Goal: Check status: Check status

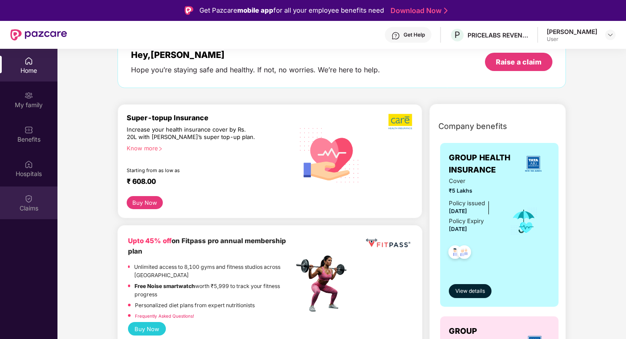
scroll to position [60, 0]
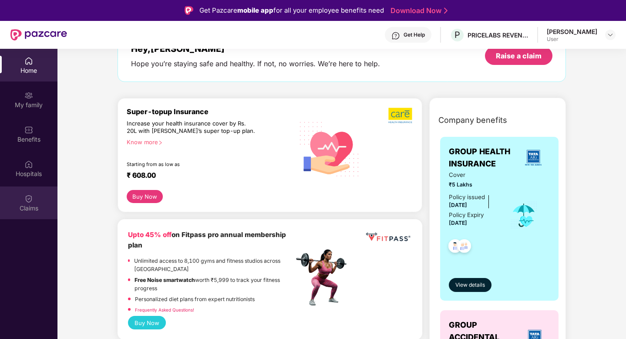
click at [29, 214] on div "Claims" at bounding box center [28, 202] width 57 height 33
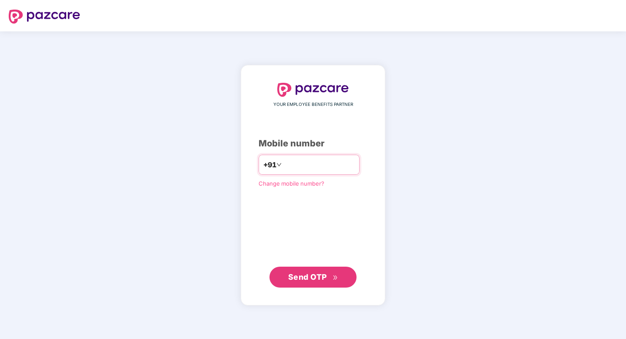
click at [319, 160] on input "number" at bounding box center [318, 165] width 71 height 14
type input "**********"
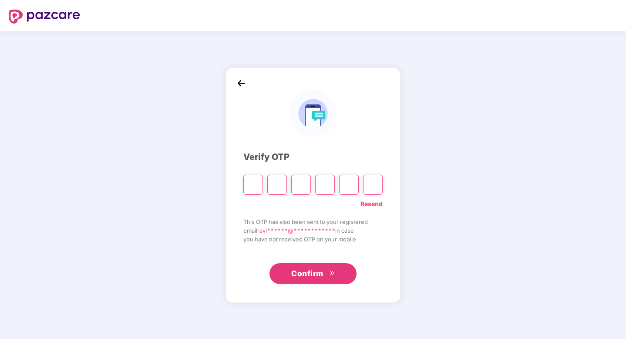
type input "*"
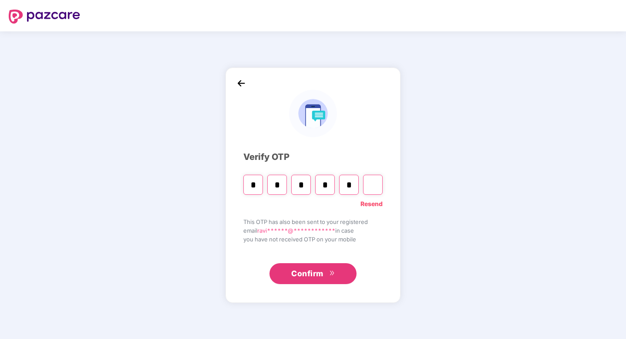
type input "*"
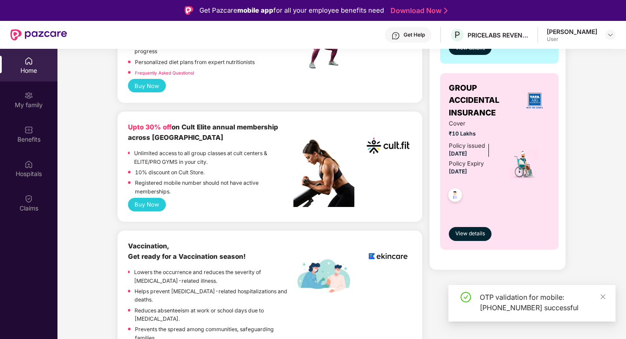
scroll to position [416, 0]
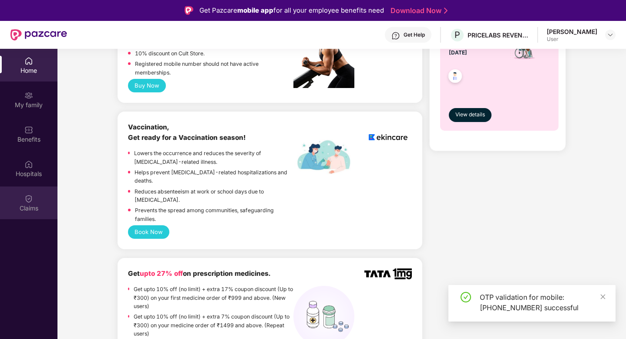
click at [37, 201] on div "Claims" at bounding box center [28, 202] width 57 height 33
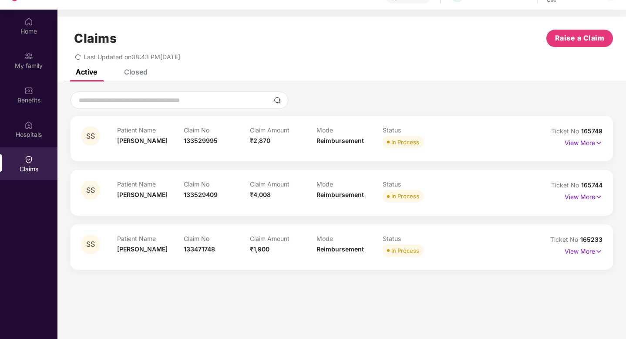
scroll to position [40, 0]
click at [591, 145] on p "View More" at bounding box center [584, 141] width 38 height 12
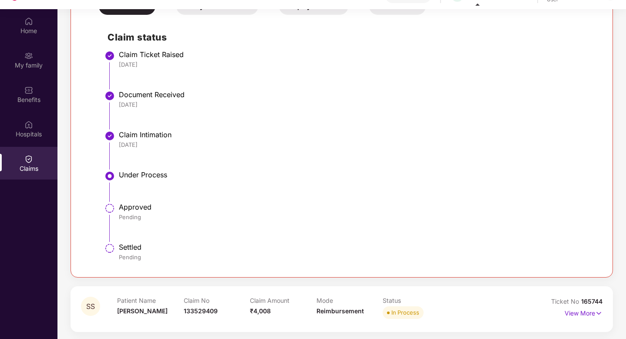
scroll to position [259, 0]
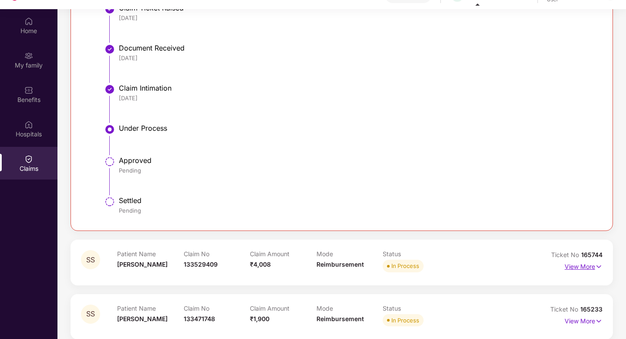
click at [573, 266] on p "View More" at bounding box center [584, 265] width 38 height 12
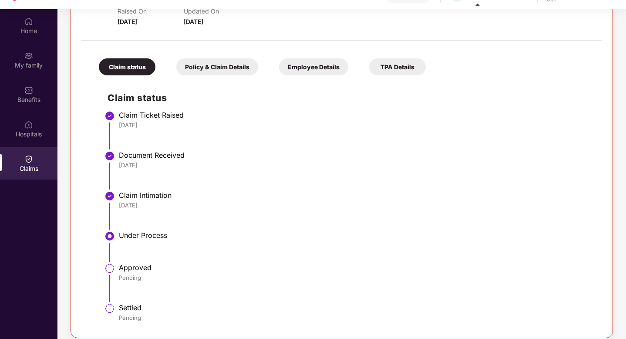
scroll to position [587, 0]
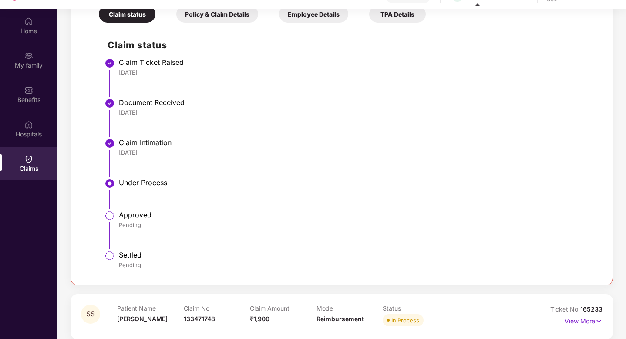
click at [576, 328] on div at bounding box center [341, 328] width 521 height 0
click at [582, 319] on p "View More" at bounding box center [584, 320] width 38 height 12
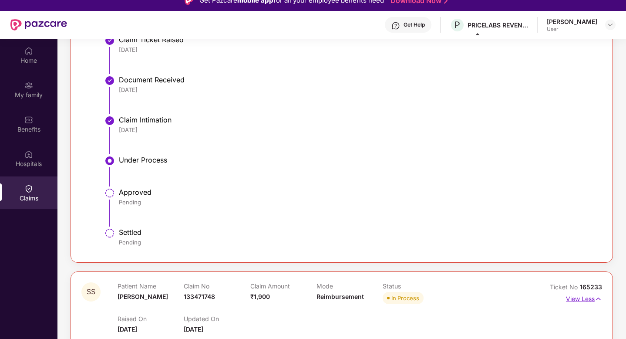
scroll to position [0, 0]
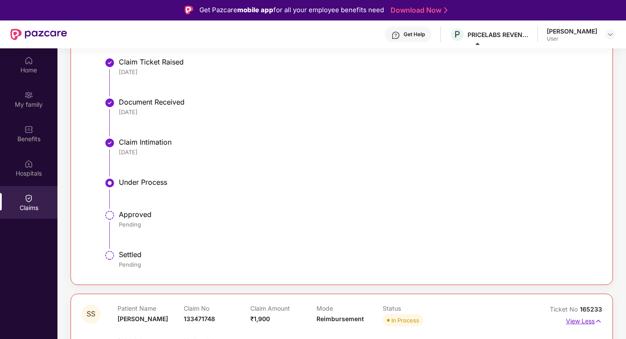
click at [591, 322] on p "View Less" at bounding box center [584, 320] width 36 height 12
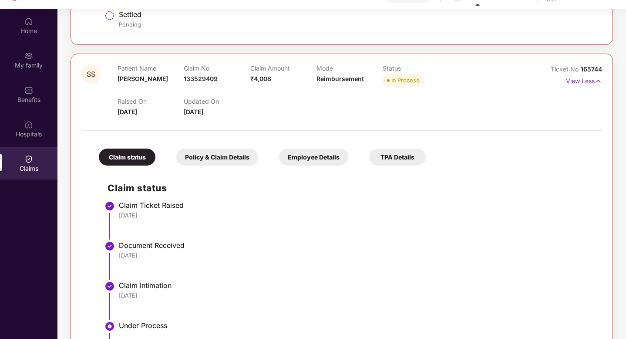
scroll to position [49, 0]
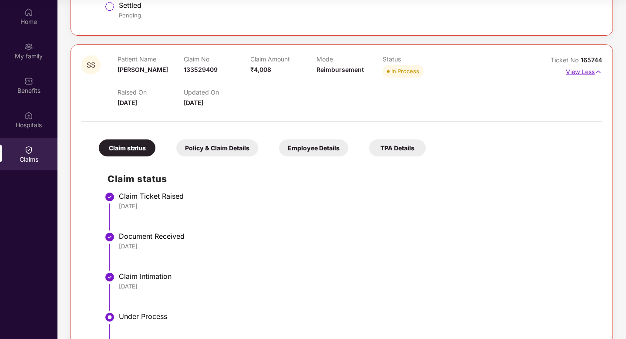
click at [573, 71] on p "View Less" at bounding box center [584, 71] width 36 height 12
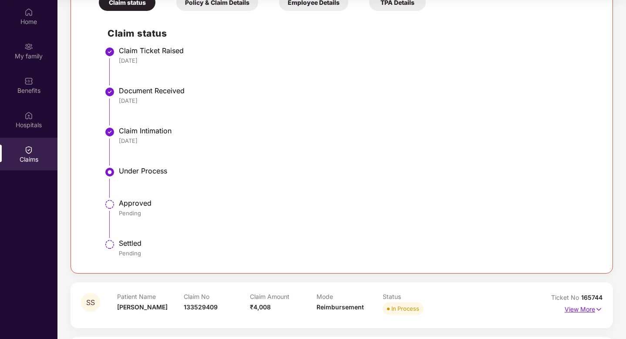
scroll to position [131, 0]
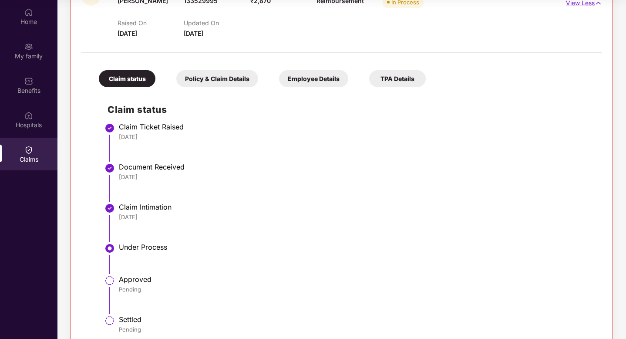
click at [585, 4] on p "View Less" at bounding box center [584, 2] width 36 height 12
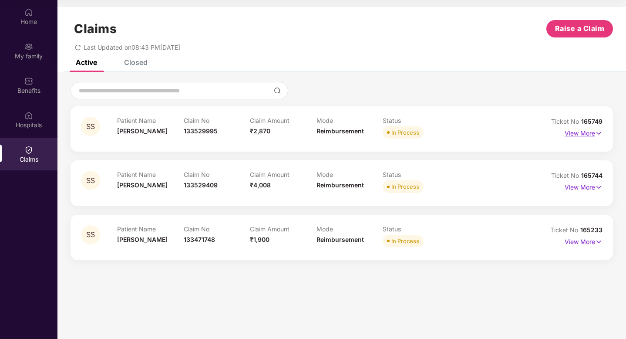
scroll to position [0, 0]
